Goal: Task Accomplishment & Management: Complete application form

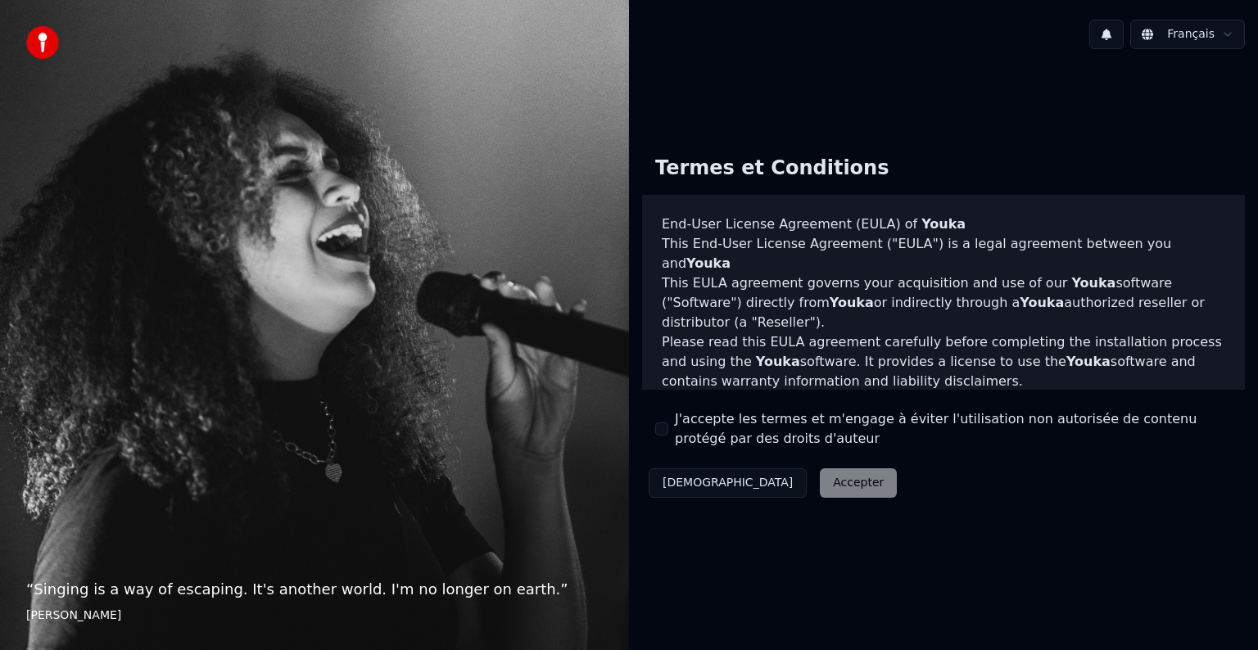
click at [779, 491] on div "Décliner Accepter" at bounding box center [772, 483] width 261 height 43
click at [754, 485] on div "Décliner Accepter" at bounding box center [772, 483] width 261 height 43
click at [662, 416] on div "J'accepte les termes et m'engage à éviter l'utilisation non autorisée de conten…" at bounding box center [943, 428] width 576 height 39
click at [671, 418] on div "J'accepte les termes et m'engage à éviter l'utilisation non autorisée de conten…" at bounding box center [943, 428] width 576 height 39
click at [668, 440] on div "J'accepte les termes et m'engage à éviter l'utilisation non autorisée de conten…" at bounding box center [943, 428] width 576 height 39
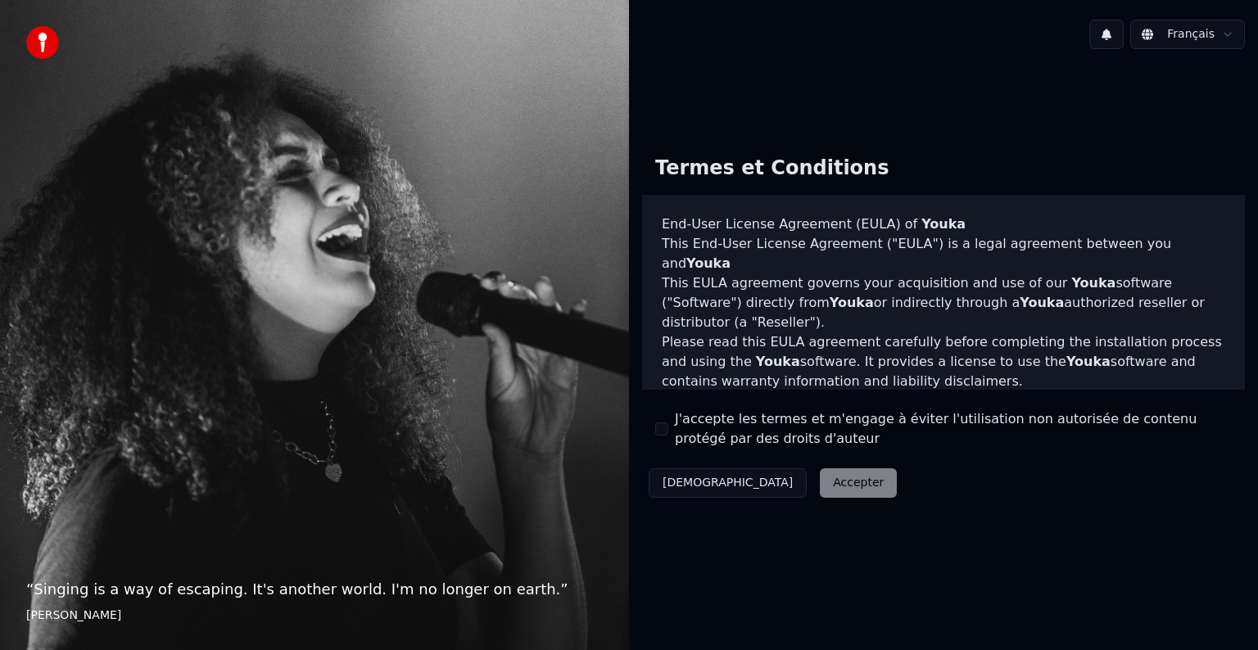
drag, startPoint x: 639, startPoint y: 424, endPoint x: 714, endPoint y: 420, distance: 75.4
click at [652, 422] on div "Termes et Conditions End-User License Agreement ([PERSON_NAME]) of Youka This E…" at bounding box center [943, 323] width 629 height 388
drag, startPoint x: 734, startPoint y: 422, endPoint x: 766, endPoint y: 419, distance: 32.8
click at [736, 422] on label "J'accepte les termes et m'engage à éviter l'utilisation non autorisée de conten…" at bounding box center [953, 428] width 557 height 39
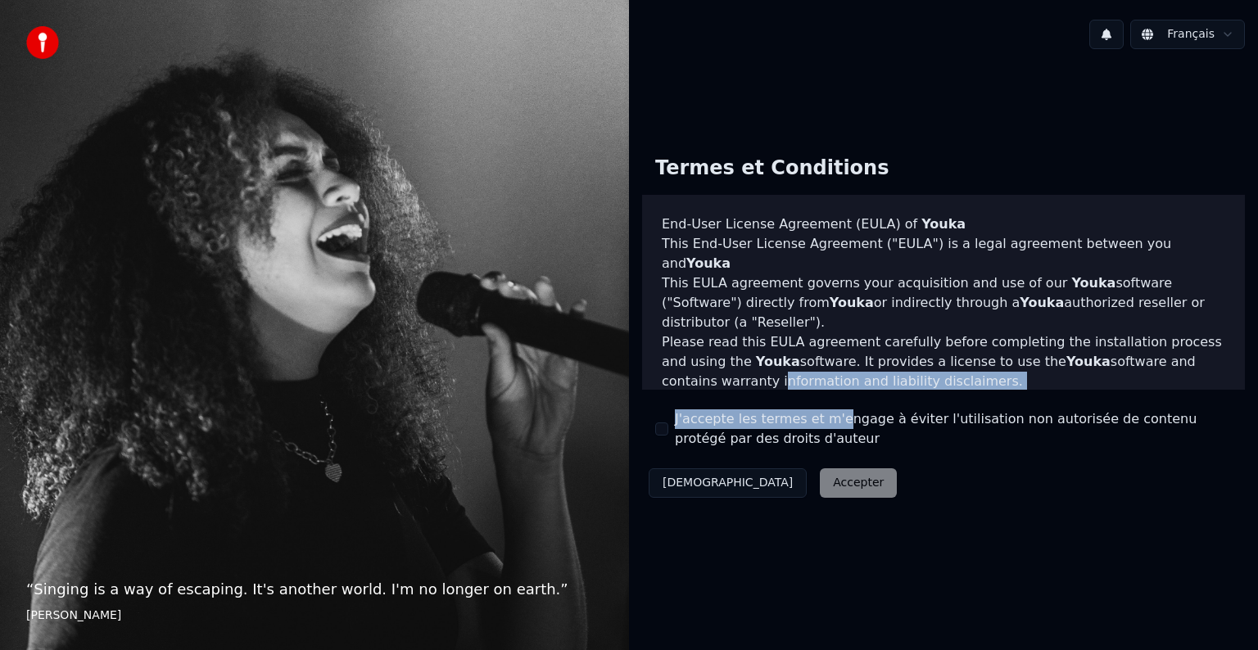
drag, startPoint x: 870, startPoint y: 418, endPoint x: 639, endPoint y: 364, distance: 238.1
click at [639, 364] on div "Termes et Conditions End-User License Agreement ([PERSON_NAME]) of Youka This E…" at bounding box center [943, 323] width 629 height 388
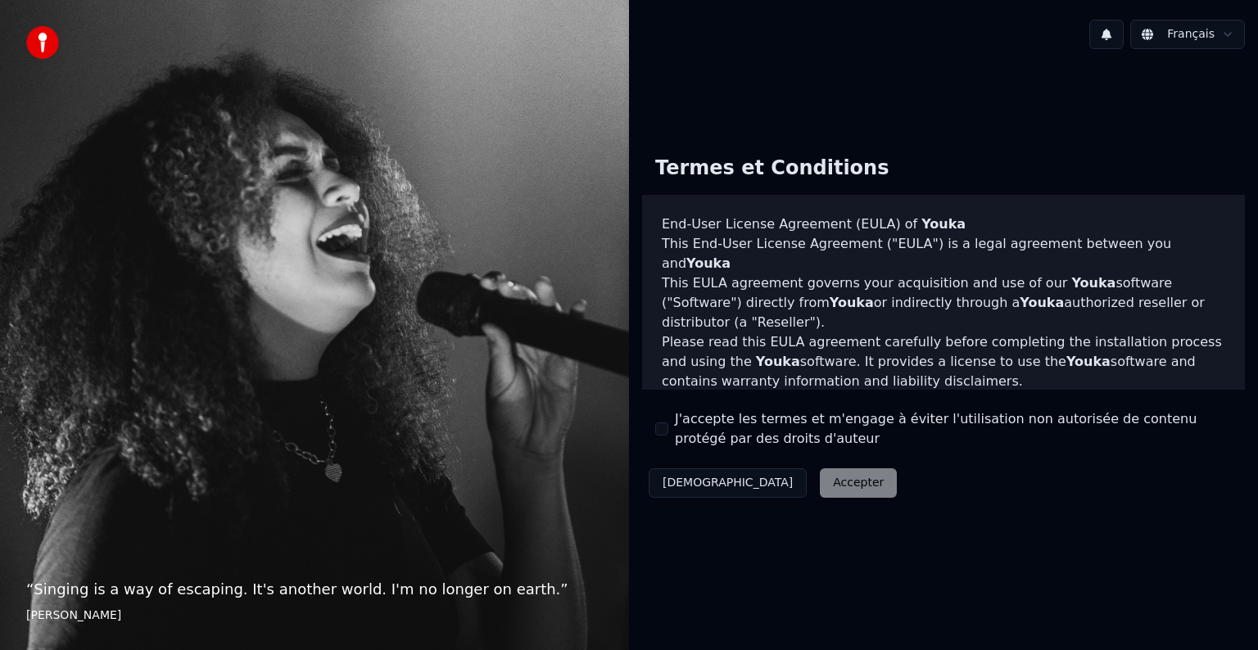
click at [770, 481] on div "Décliner Accepter" at bounding box center [772, 483] width 261 height 43
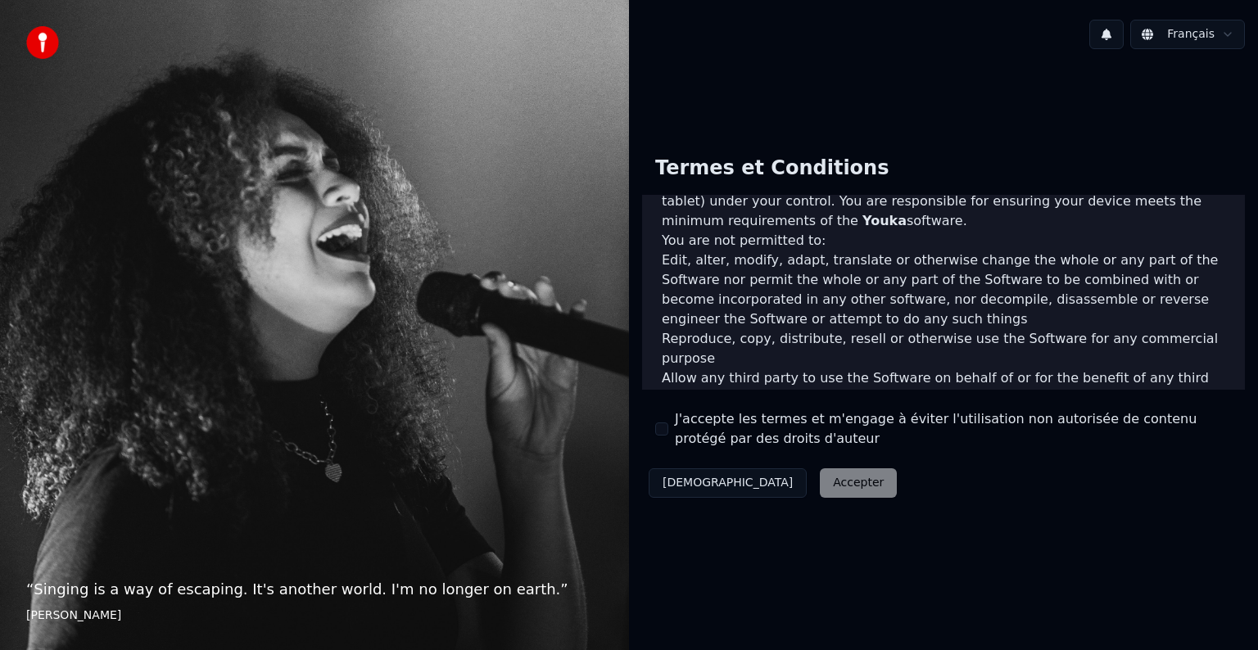
scroll to position [885, 0]
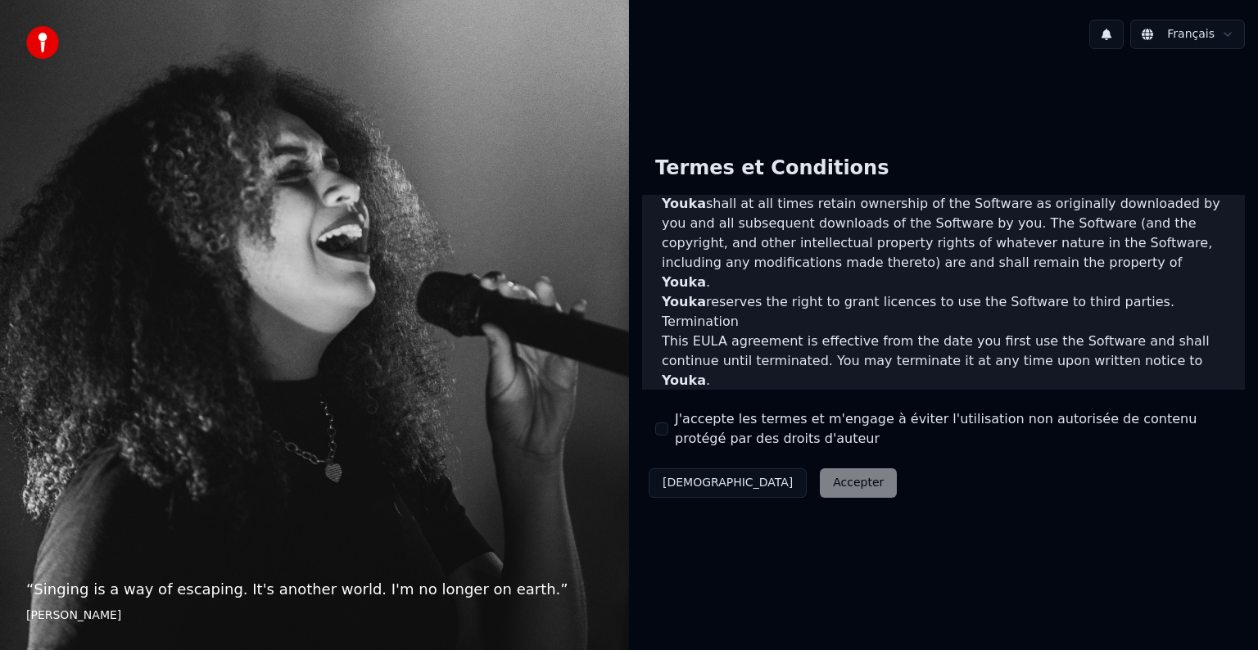
click at [782, 487] on div "Décliner Accepter" at bounding box center [772, 483] width 261 height 43
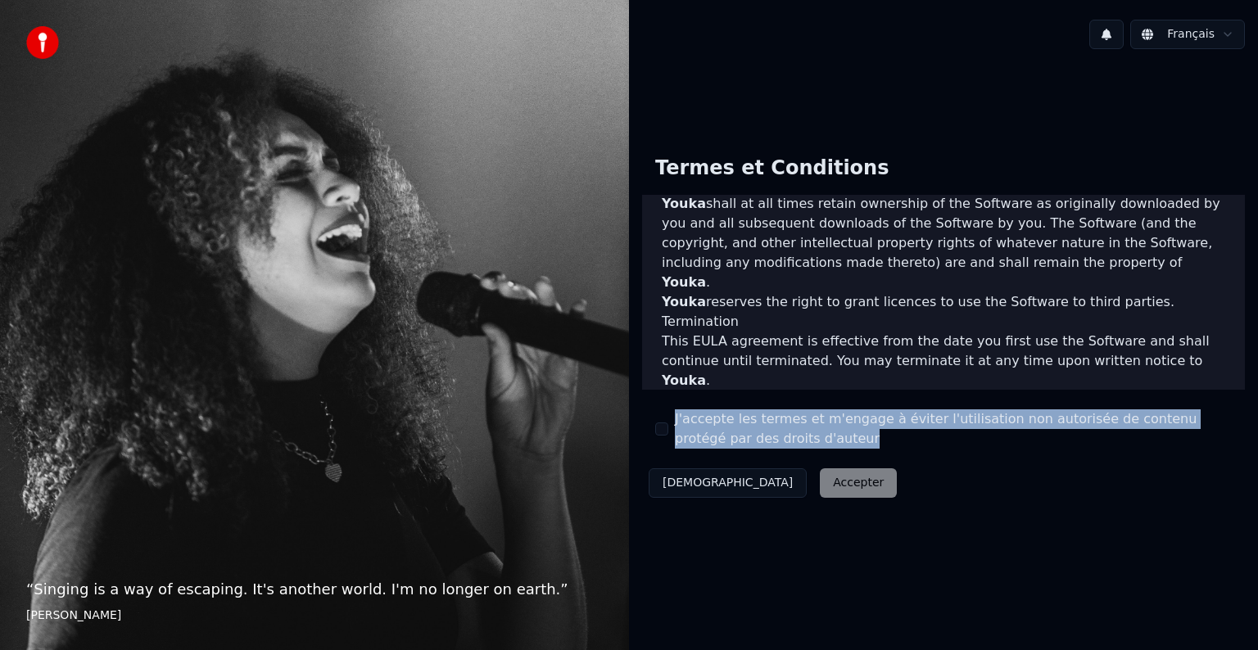
drag, startPoint x: 635, startPoint y: 409, endPoint x: 801, endPoint y: 441, distance: 168.3
click at [801, 441] on div "Termes et Conditions End-User License Agreement ([PERSON_NAME]) of Youka This E…" at bounding box center [943, 323] width 629 height 388
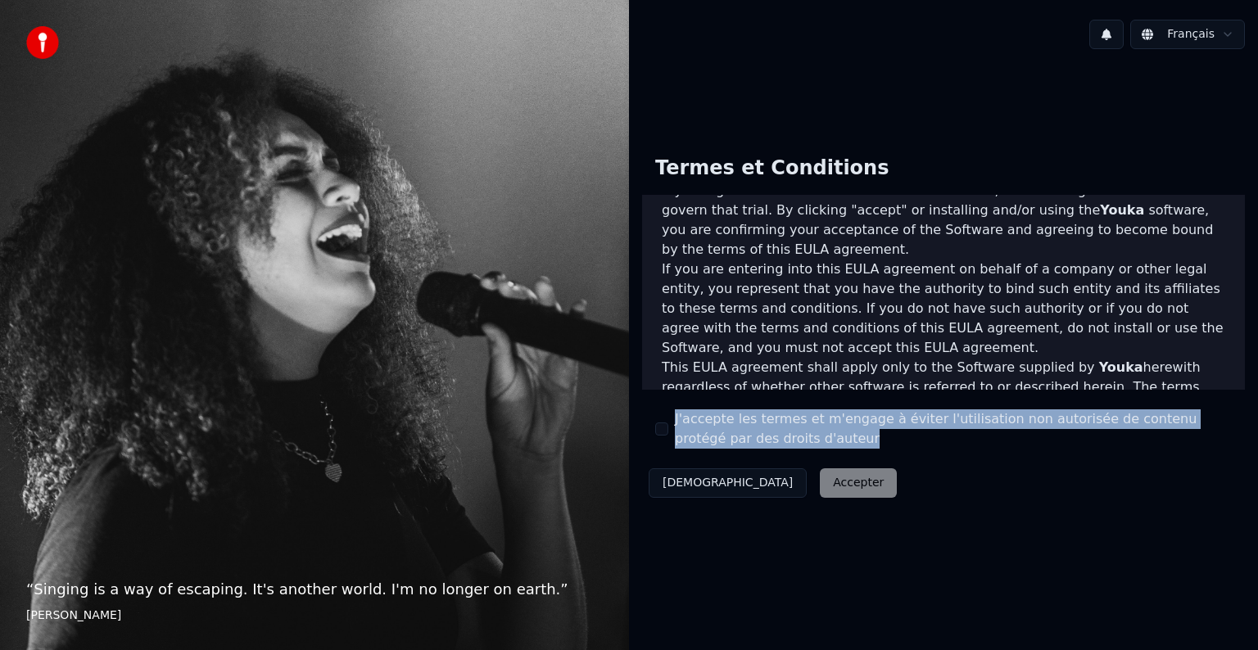
scroll to position [0, 0]
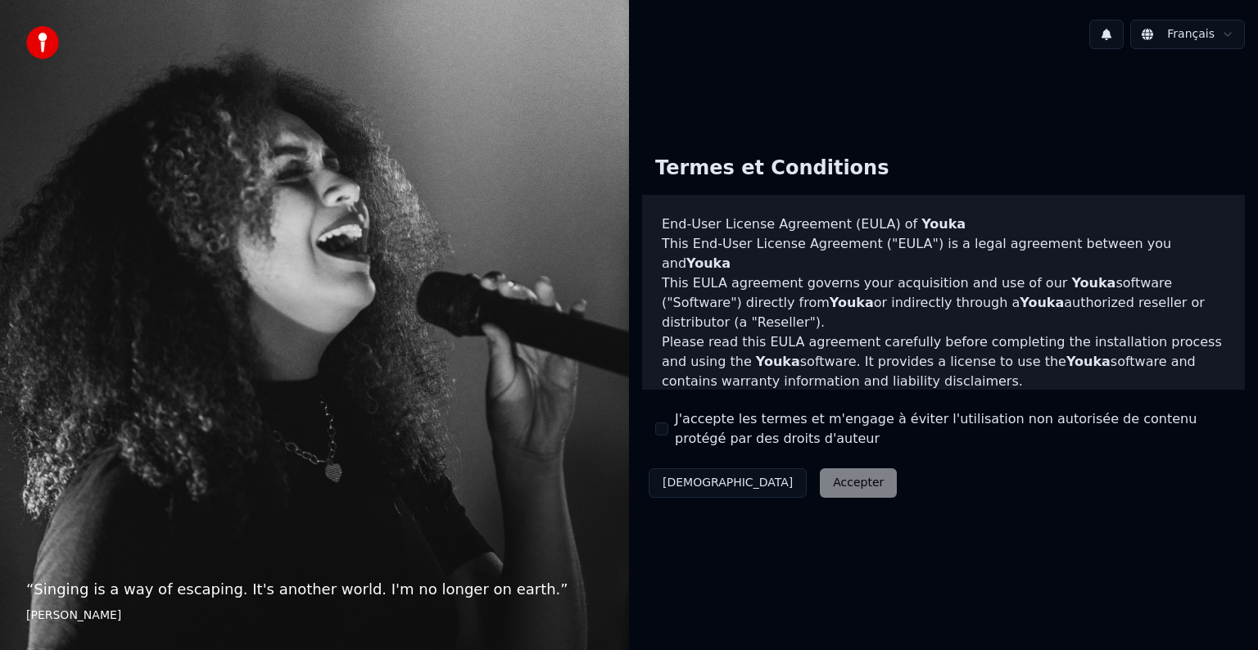
click at [766, 488] on div "Décliner Accepter" at bounding box center [772, 483] width 261 height 43
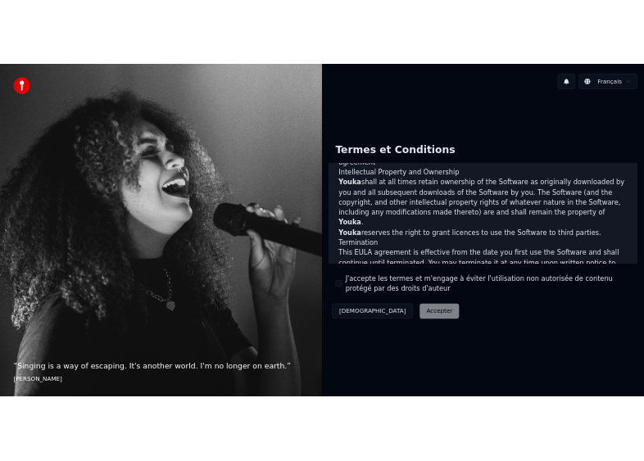
scroll to position [885, 0]
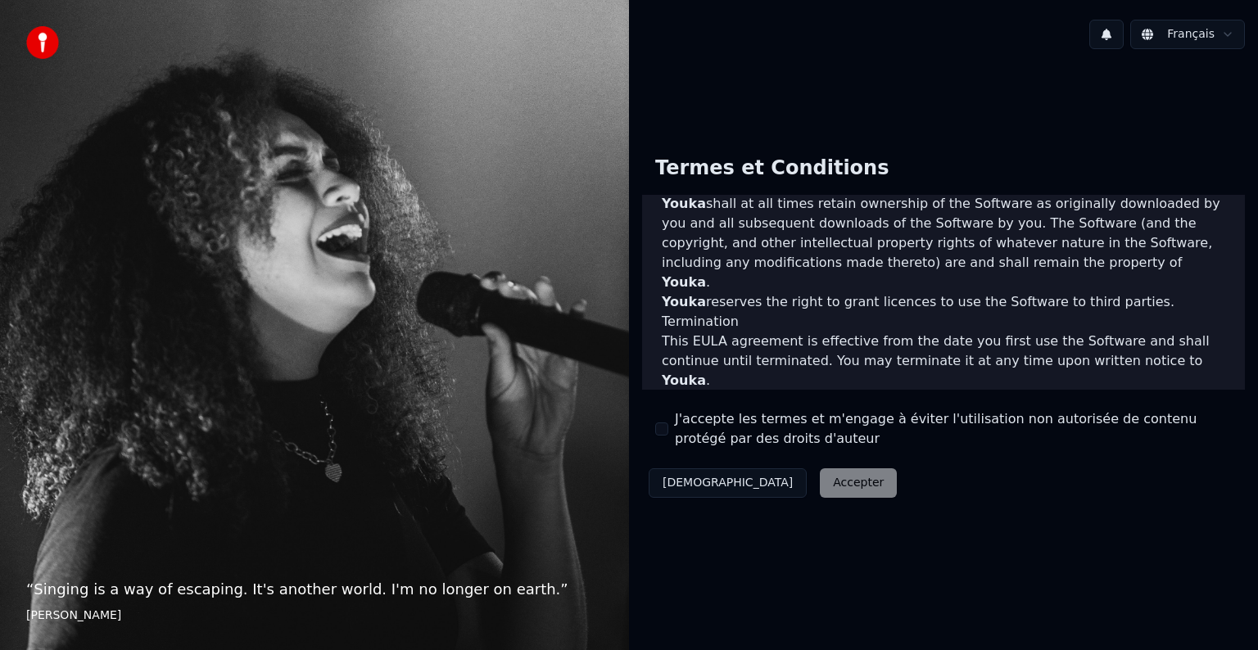
click at [774, 482] on div "Décliner Accepter" at bounding box center [772, 483] width 261 height 43
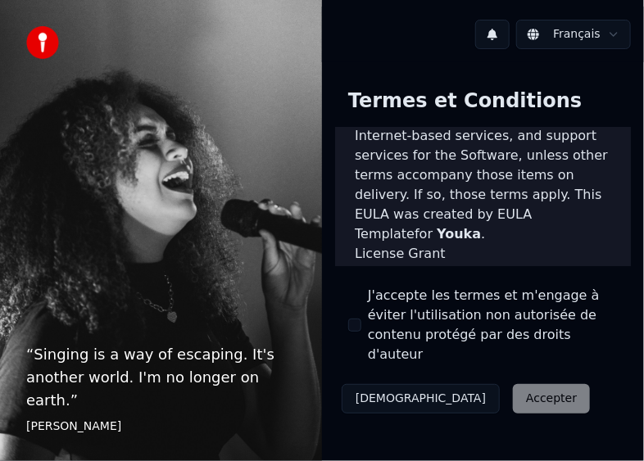
click at [458, 377] on div "Décliner Accepter" at bounding box center [465, 398] width 261 height 43
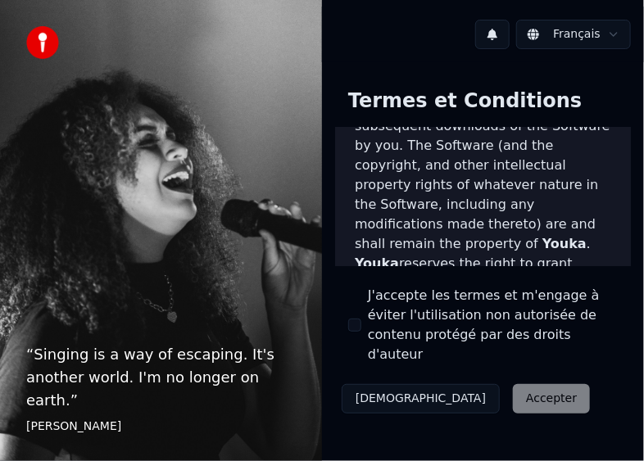
scroll to position [2102, 0]
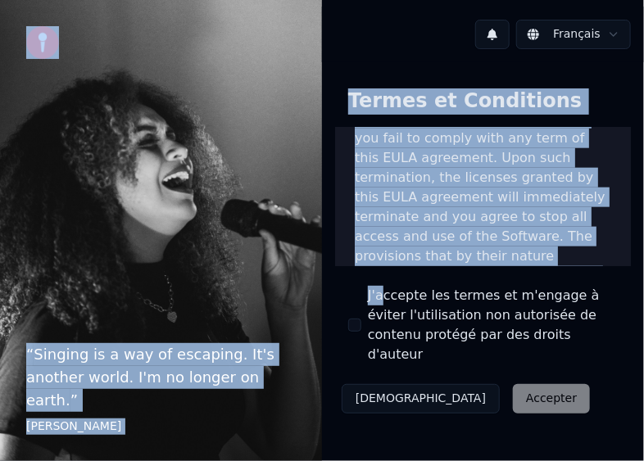
drag, startPoint x: 371, startPoint y: 290, endPoint x: 6, endPoint y: 3, distance: 464.2
click at [6, 3] on div "“ Singing is a way of escaping. It's another world. I'm no longer on earth. ” […" at bounding box center [322, 230] width 644 height 461
click at [40, 36] on img at bounding box center [42, 42] width 33 height 33
